Goal: Information Seeking & Learning: Learn about a topic

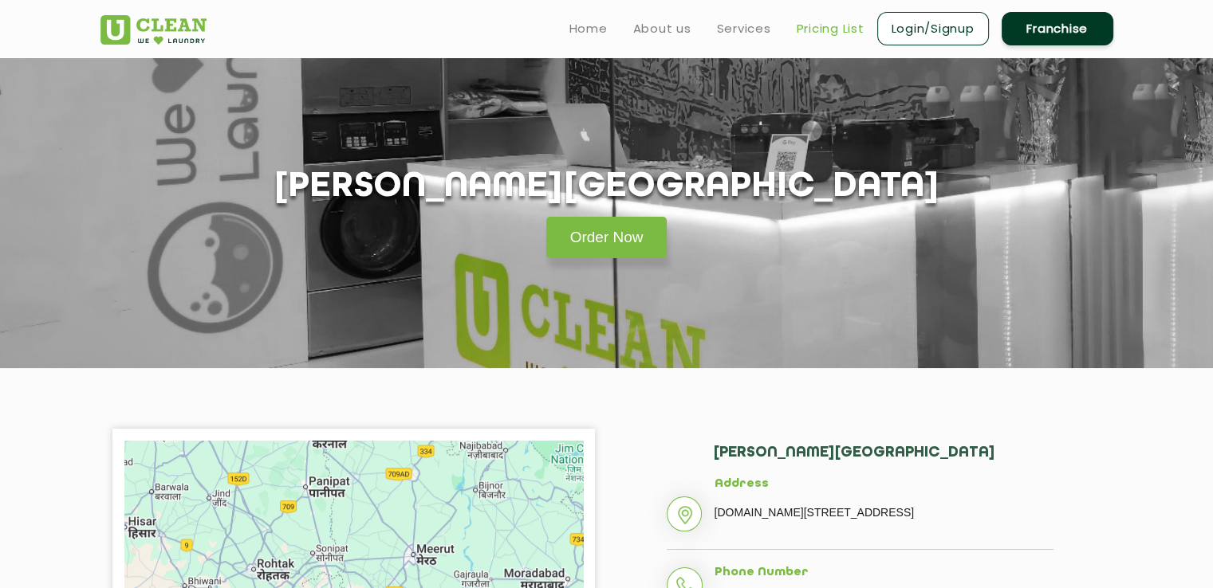
click at [820, 35] on link "Pricing List" at bounding box center [831, 28] width 68 height 19
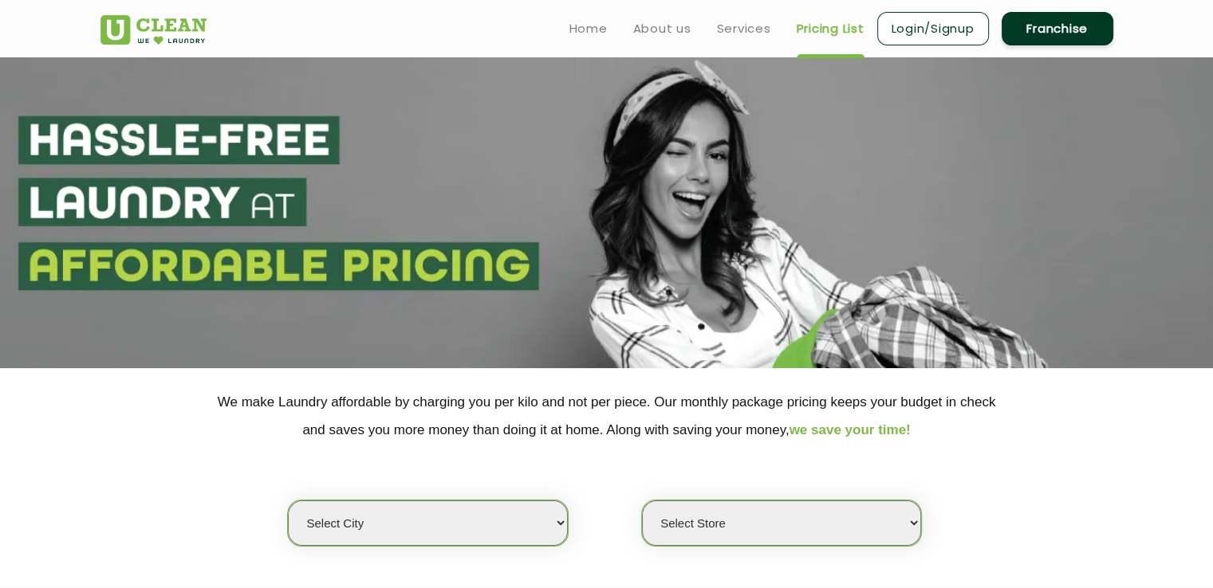
click at [820, 35] on link "Pricing List" at bounding box center [831, 28] width 68 height 19
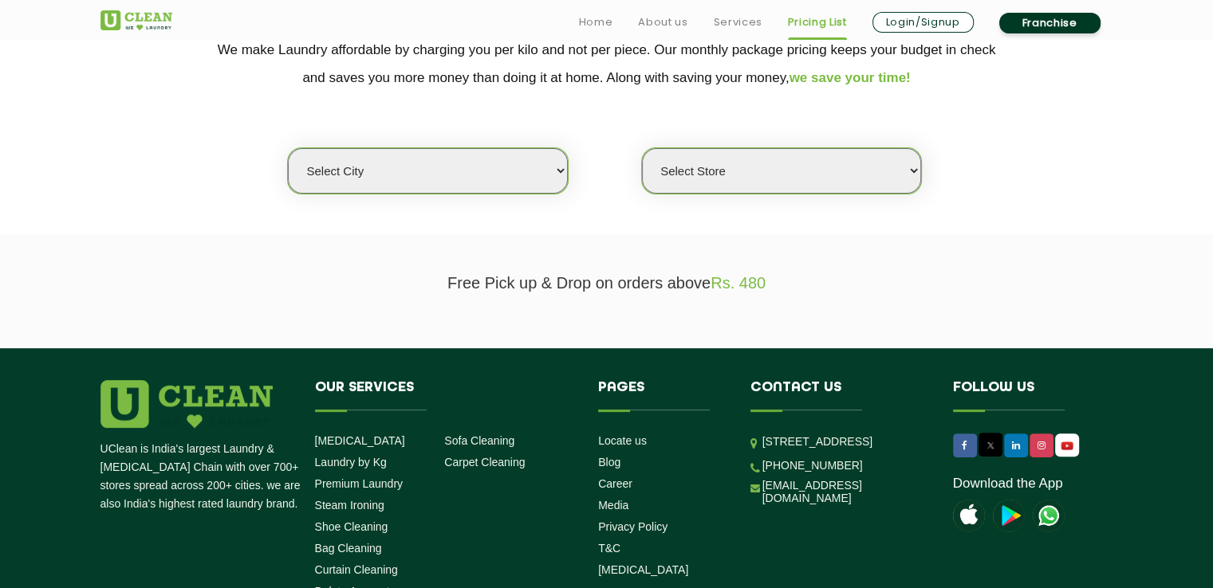
scroll to position [354, 0]
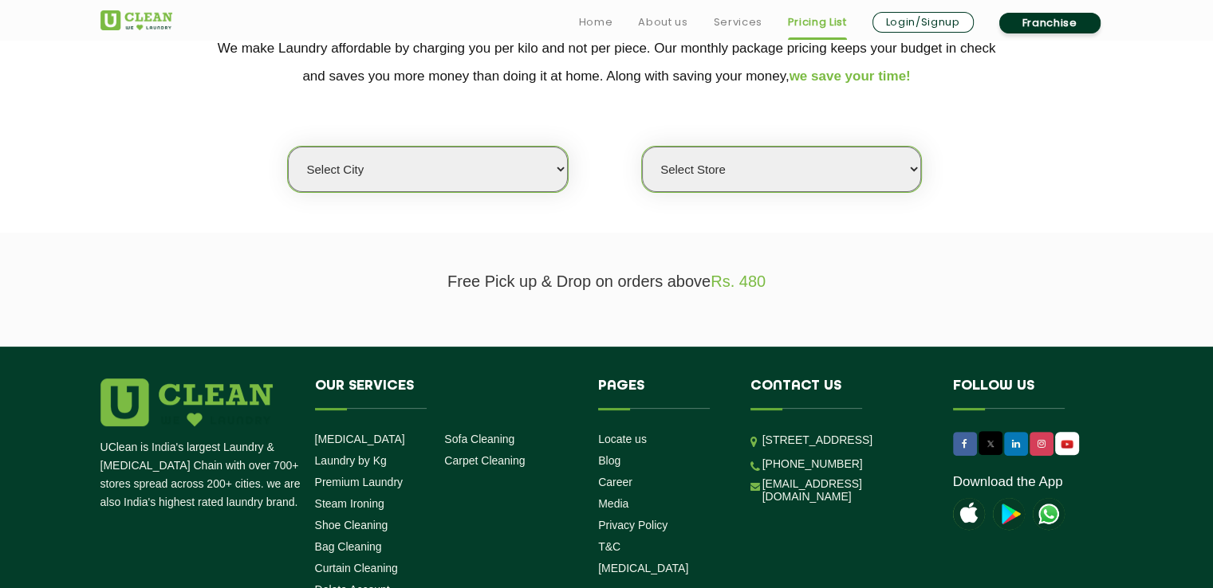
click at [539, 160] on select "Select city [GEOGRAPHIC_DATA] [GEOGRAPHIC_DATA] [GEOGRAPHIC_DATA] [GEOGRAPHIC_D…" at bounding box center [427, 169] width 279 height 45
select select "17"
click at [288, 147] on select "Select city [GEOGRAPHIC_DATA] [GEOGRAPHIC_DATA] [GEOGRAPHIC_DATA] [GEOGRAPHIC_D…" at bounding box center [427, 169] width 279 height 45
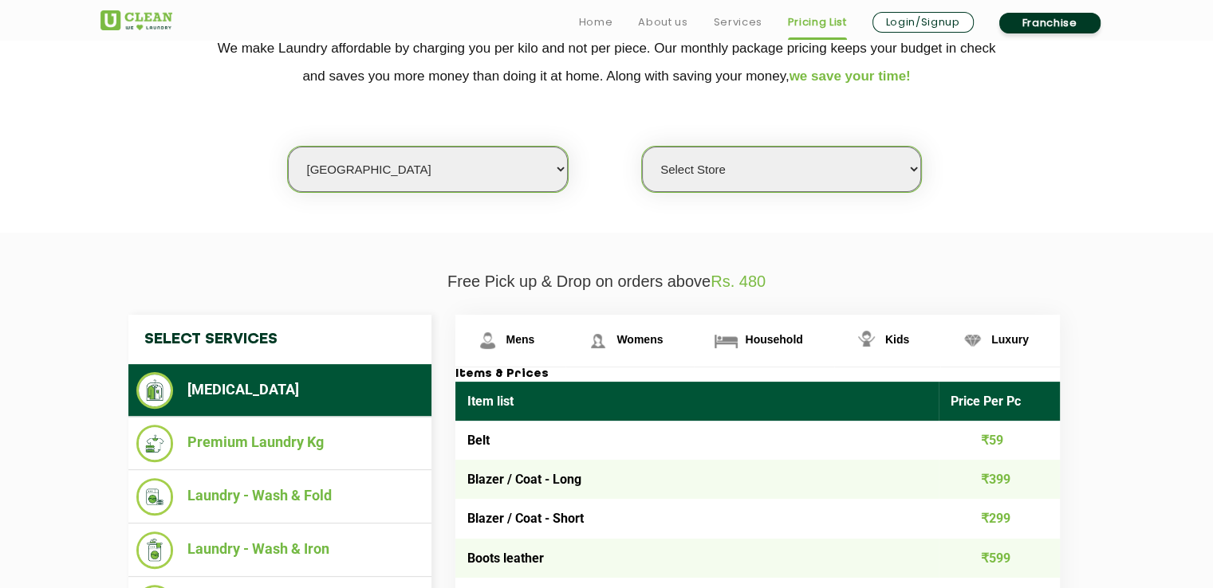
click at [775, 163] on select "Select Store [PERSON_NAME][GEOGRAPHIC_DATA] [GEOGRAPHIC_DATA] [GEOGRAPHIC_DATA]" at bounding box center [781, 169] width 279 height 45
select select "311"
click at [642, 147] on select "Select Store [PERSON_NAME][GEOGRAPHIC_DATA] [GEOGRAPHIC_DATA] [GEOGRAPHIC_DATA]" at bounding box center [781, 169] width 279 height 45
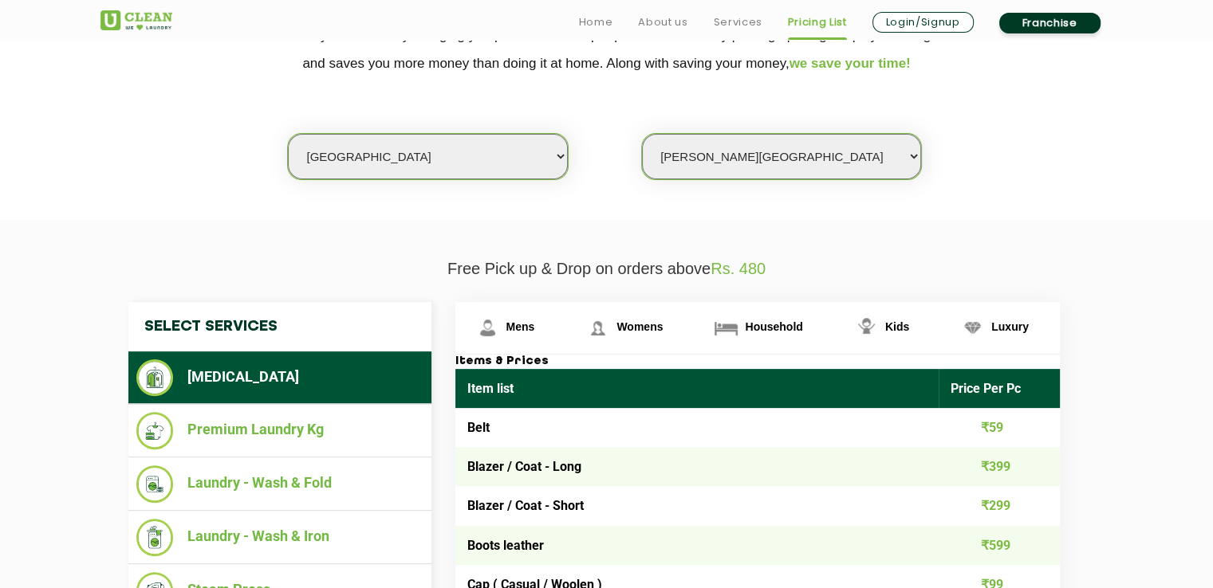
scroll to position [368, 0]
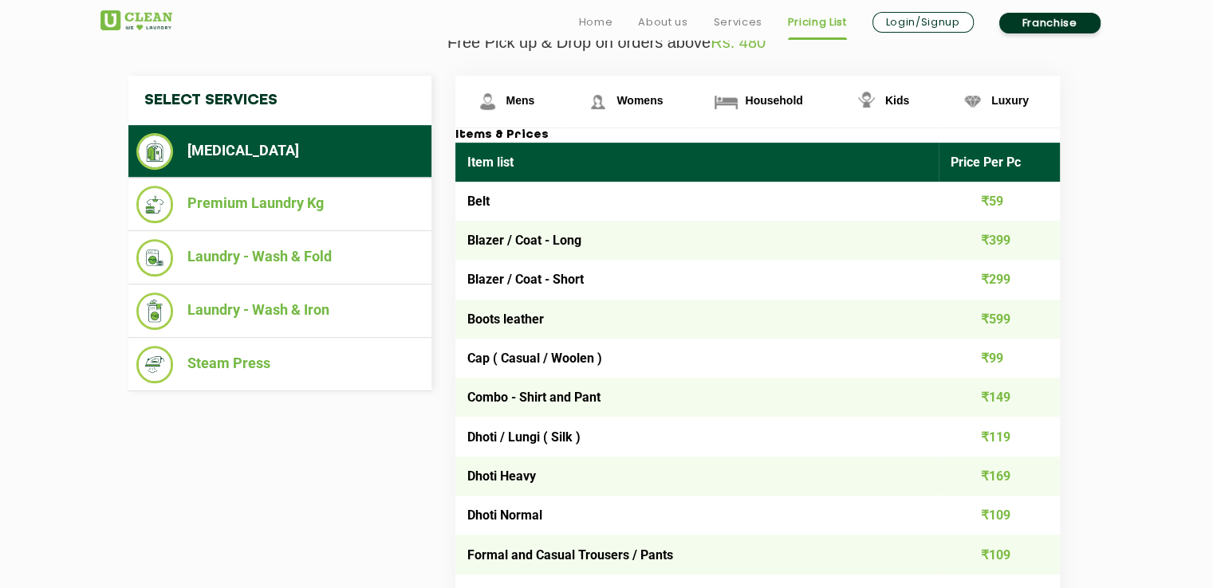
scroll to position [595, 0]
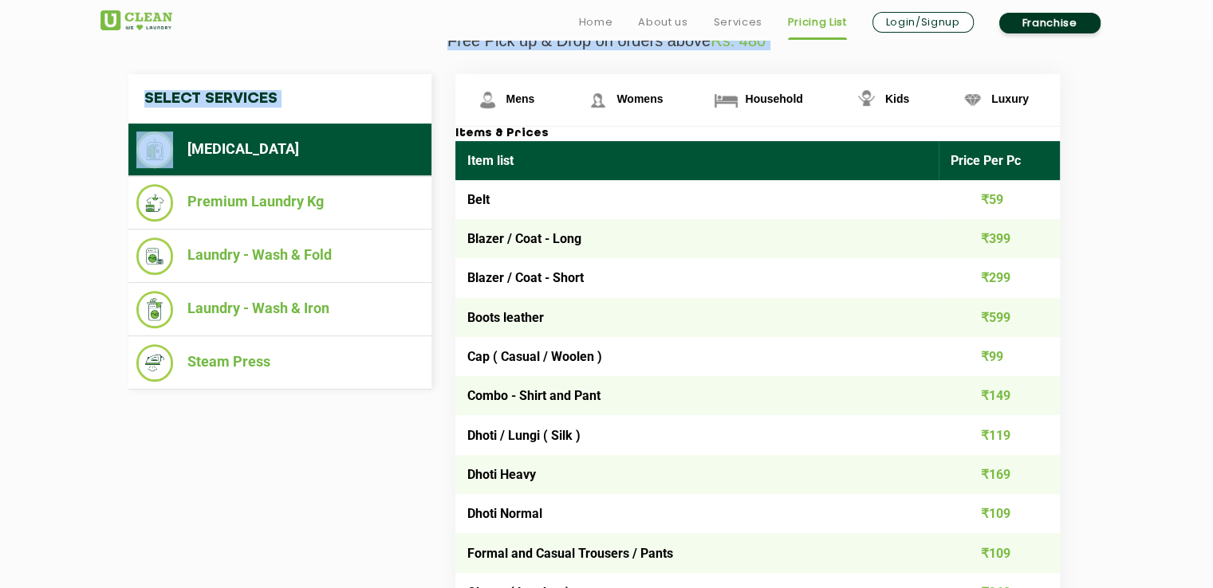
drag, startPoint x: 108, startPoint y: 142, endPoint x: 100, endPoint y: 45, distance: 96.9
click at [100, 45] on p "Free Pick up & Drop on orders above Rs. 480" at bounding box center [606, 41] width 1013 height 18
drag, startPoint x: 100, startPoint y: 45, endPoint x: 114, endPoint y: 112, distance: 68.5
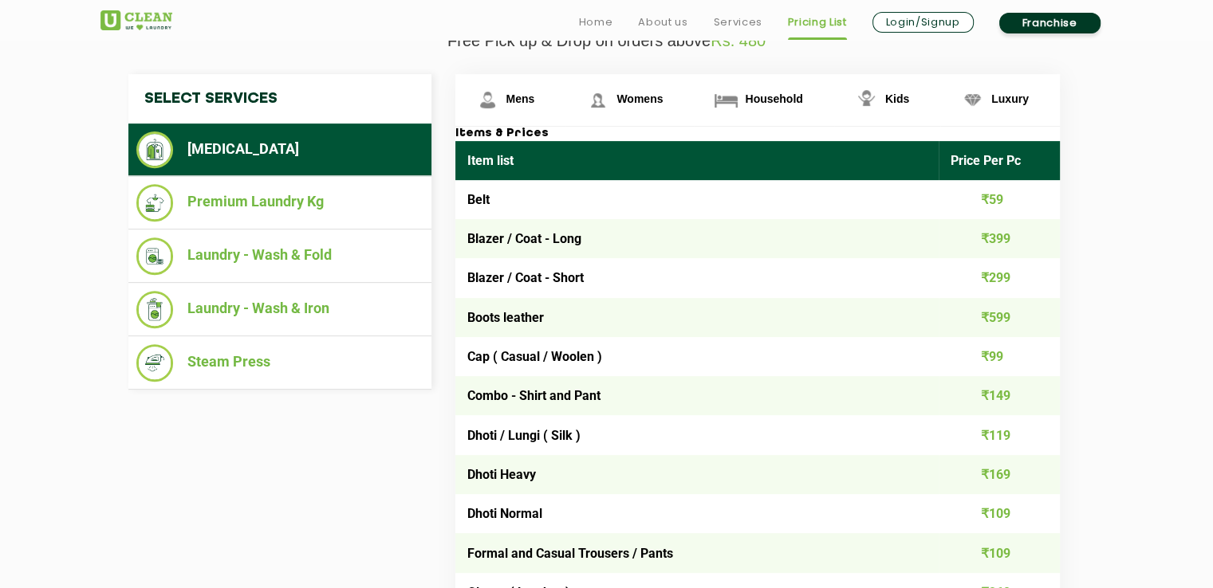
click at [116, 139] on div "Select Services [MEDICAL_DATA] Premium Laundry Kg Laundry - Wash & Fold Laundry…" at bounding box center [279, 232] width 327 height 316
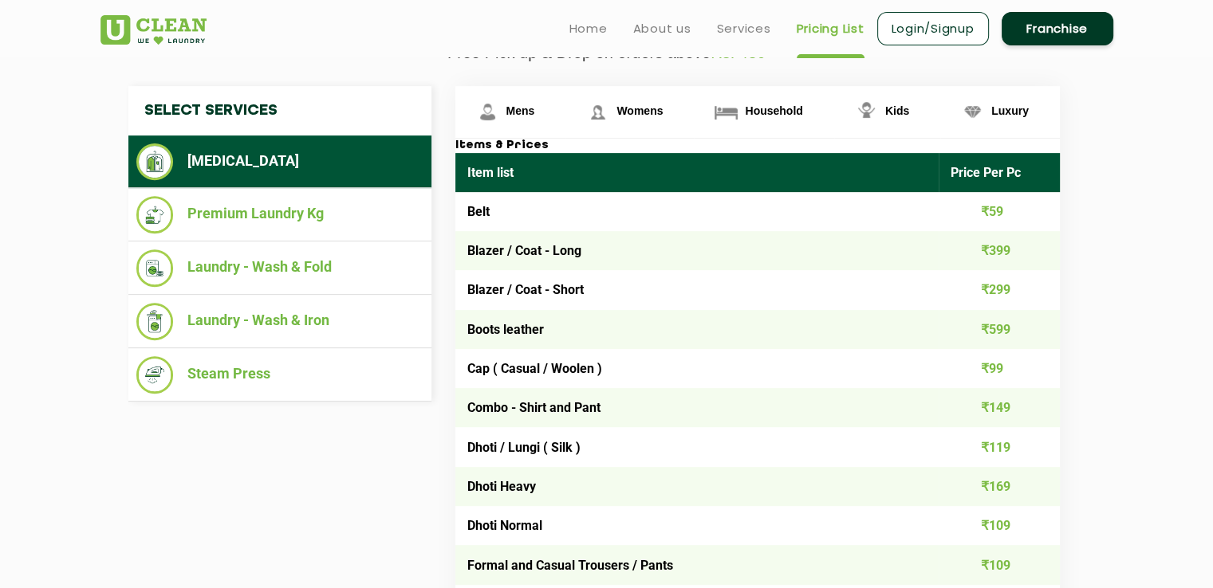
scroll to position [584, 0]
